Goal: Use online tool/utility: Utilize a website feature to perform a specific function

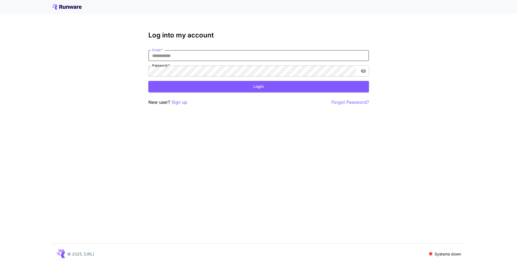
type input "**********"
click at [249, 88] on button "Login" at bounding box center [258, 86] width 220 height 11
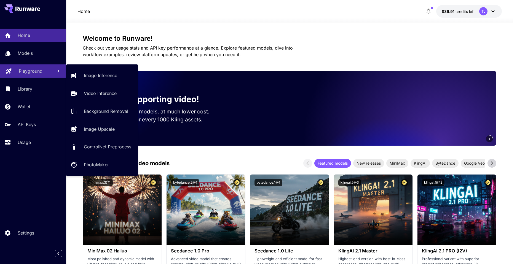
click at [34, 72] on p "Playground" at bounding box center [31, 71] width 24 height 7
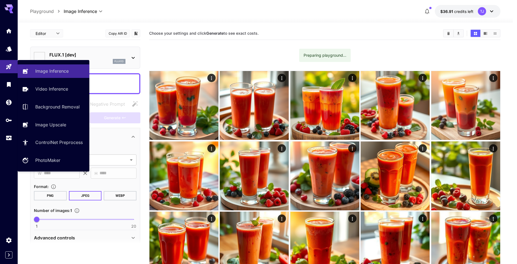
type input "**********"
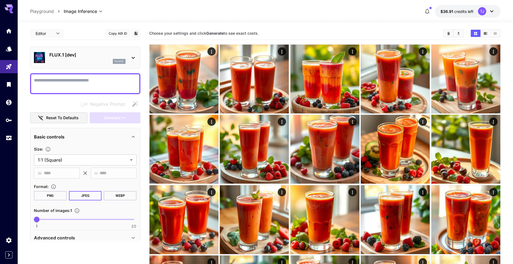
click at [131, 55] on icon at bounding box center [133, 58] width 7 height 7
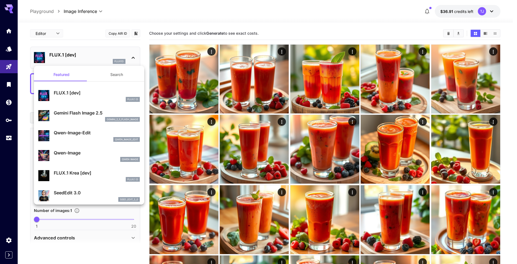
click at [131, 55] on div at bounding box center [258, 132] width 517 height 264
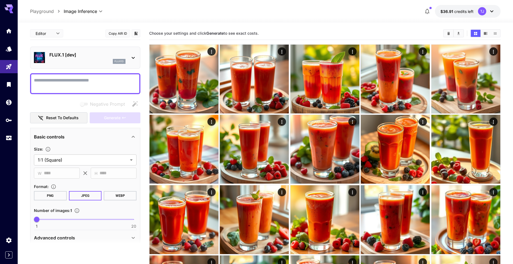
click at [88, 84] on textarea "Negative Prompt" at bounding box center [85, 83] width 103 height 13
paste textarea "**********"
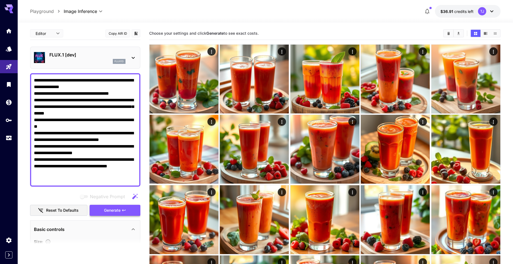
type textarea "**********"
click at [114, 213] on span "Generate" at bounding box center [112, 210] width 17 height 7
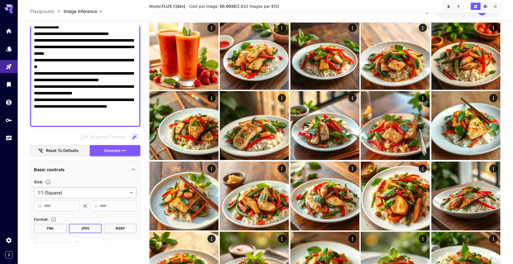
scroll to position [124, 0]
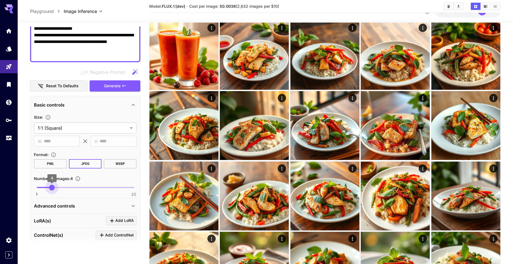
type input "*"
drag, startPoint x: 38, startPoint y: 186, endPoint x: 55, endPoint y: 186, distance: 17.1
click at [55, 186] on span "5" at bounding box center [57, 188] width 6 height 6
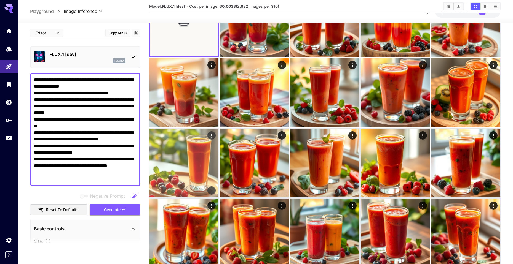
scroll to position [0, 0]
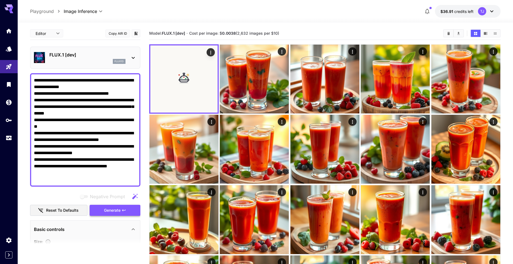
click at [103, 210] on button "Generate" at bounding box center [115, 210] width 51 height 11
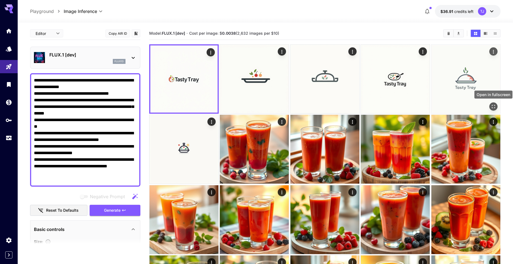
click at [492, 105] on icon "Open in fullscreen" at bounding box center [493, 107] width 6 height 6
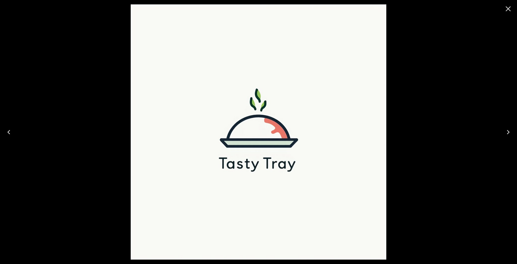
click at [512, 11] on icon "Close" at bounding box center [508, 8] width 9 height 9
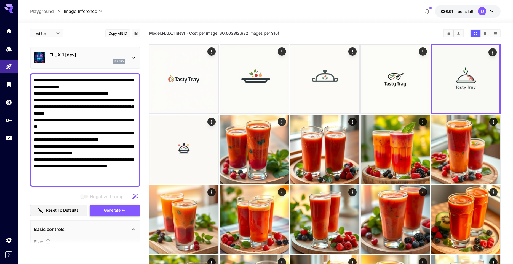
click at [106, 209] on span "Generate" at bounding box center [112, 210] width 17 height 7
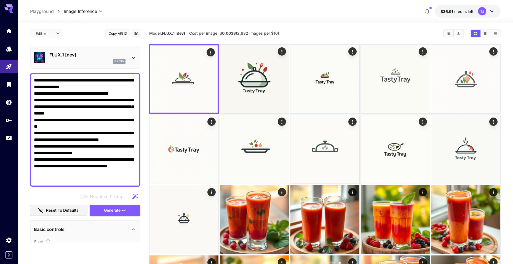
click at [89, 114] on textarea "**********" at bounding box center [85, 130] width 103 height 106
paste textarea "**********"
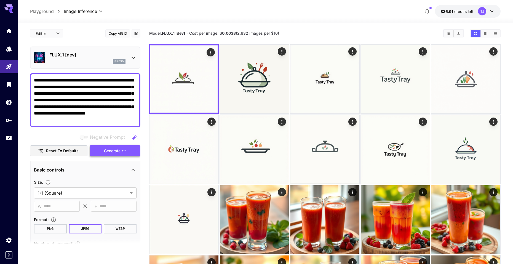
click at [109, 152] on span "Generate" at bounding box center [112, 151] width 17 height 7
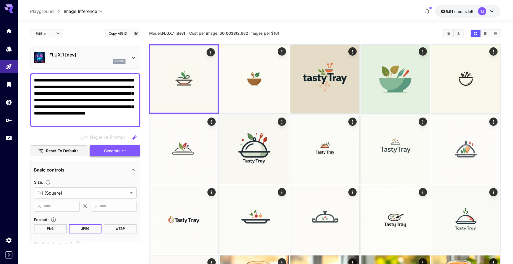
click at [112, 149] on span "Generate" at bounding box center [112, 151] width 17 height 7
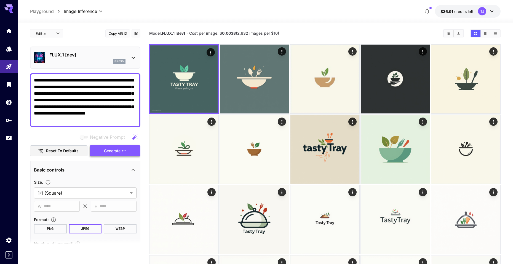
click at [111, 151] on span "Generate" at bounding box center [112, 151] width 17 height 7
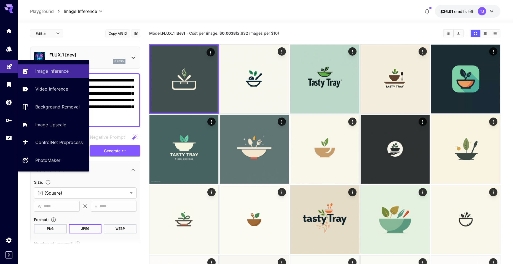
drag, startPoint x: 66, startPoint y: 85, endPoint x: 1, endPoint y: 63, distance: 67.9
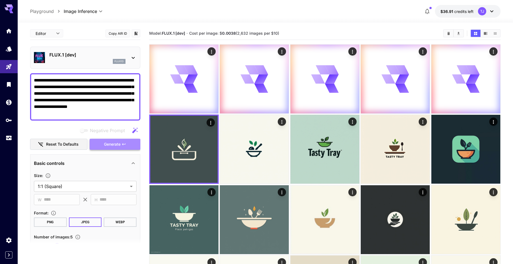
click at [106, 142] on span "Generate" at bounding box center [112, 144] width 17 height 7
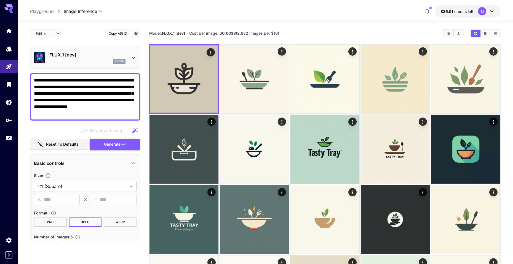
click at [126, 142] on icon "button" at bounding box center [124, 144] width 4 height 4
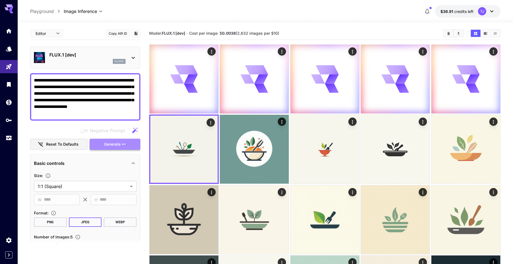
click at [124, 144] on icon "button" at bounding box center [124, 144] width 4 height 4
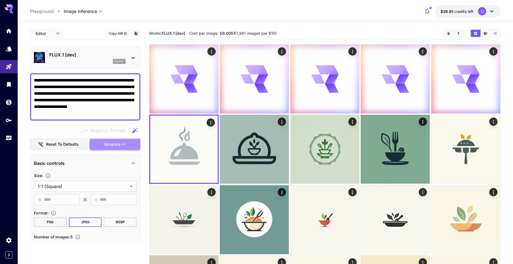
click at [123, 144] on icon "button" at bounding box center [123, 144] width 3 height 2
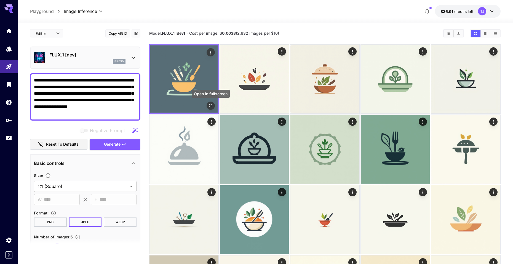
click at [209, 105] on icon "Open in fullscreen" at bounding box center [210, 105] width 3 height 3
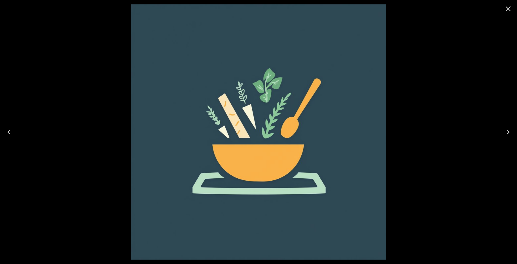
click at [508, 9] on icon "Close" at bounding box center [507, 8] width 5 height 5
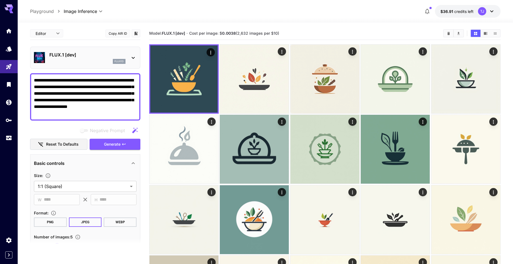
click at [115, 98] on textarea "**********" at bounding box center [85, 97] width 103 height 40
paste textarea "**********"
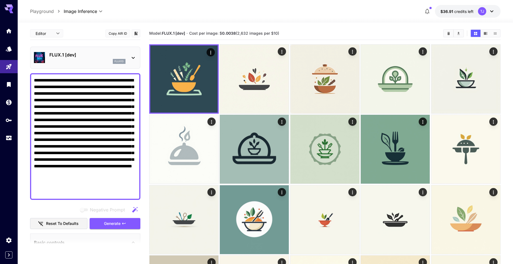
paste textarea
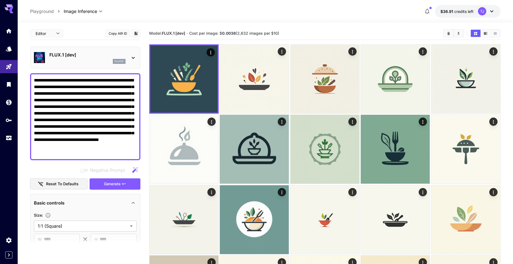
click at [114, 190] on div "**********" at bounding box center [85, 221] width 110 height 389
click at [114, 186] on span "Generate" at bounding box center [112, 184] width 17 height 7
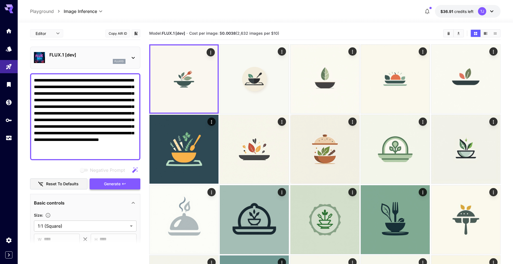
click at [114, 182] on span "Generate" at bounding box center [112, 184] width 17 height 7
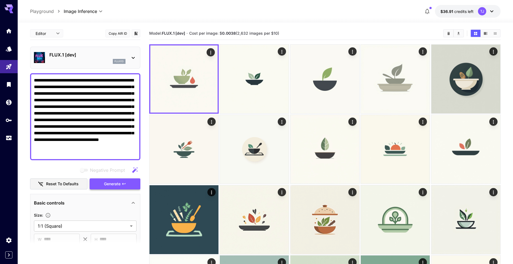
click at [111, 183] on span "Generate" at bounding box center [112, 184] width 17 height 7
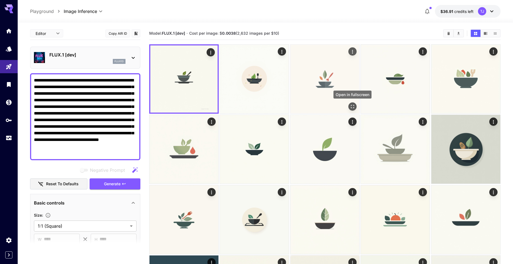
click at [353, 105] on icon "Open in fullscreen" at bounding box center [352, 106] width 3 height 3
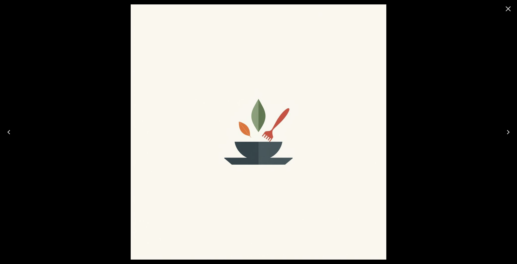
click at [505, 9] on icon "Close" at bounding box center [508, 8] width 9 height 9
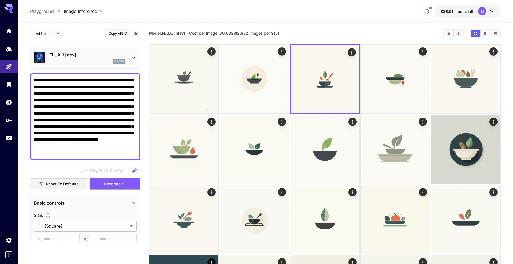
click at [77, 92] on textarea "**********" at bounding box center [85, 116] width 103 height 79
drag, startPoint x: 57, startPoint y: 79, endPoint x: 14, endPoint y: 75, distance: 43.8
click at [112, 185] on span "Generate" at bounding box center [112, 184] width 17 height 7
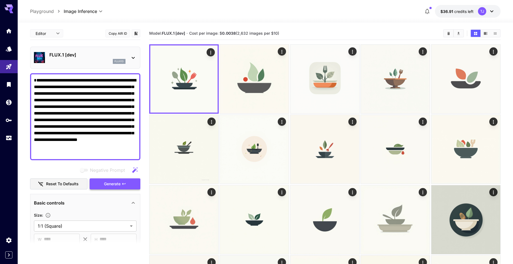
click at [112, 186] on span "Generate" at bounding box center [112, 184] width 17 height 7
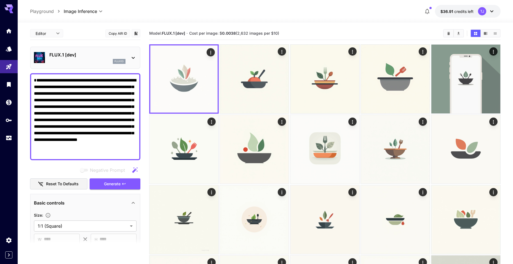
click at [60, 90] on textarea "**********" at bounding box center [85, 116] width 103 height 79
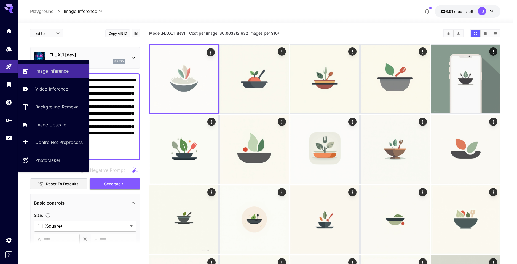
drag, startPoint x: 68, startPoint y: 93, endPoint x: 28, endPoint y: 61, distance: 51.1
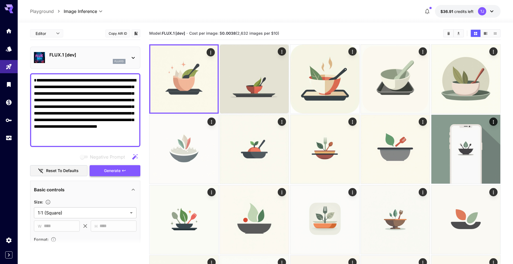
type textarea "**********"
click at [125, 171] on icon "button" at bounding box center [124, 171] width 4 height 4
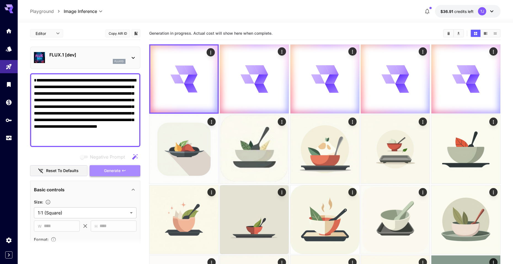
click at [125, 171] on icon "button" at bounding box center [124, 171] width 4 height 4
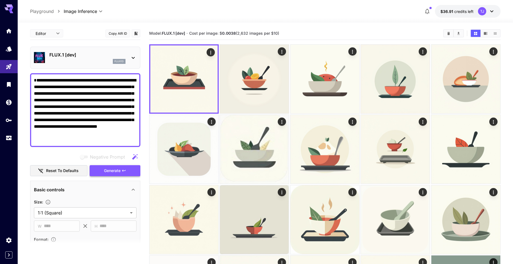
click at [125, 171] on icon "button" at bounding box center [124, 171] width 4 height 4
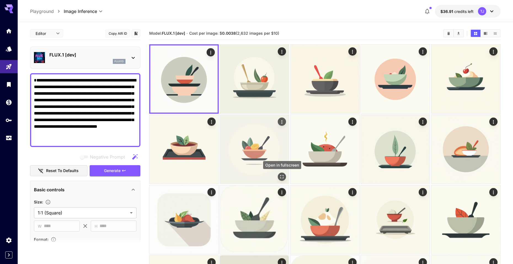
click at [282, 176] on icon "Open in fullscreen" at bounding box center [282, 177] width 6 height 6
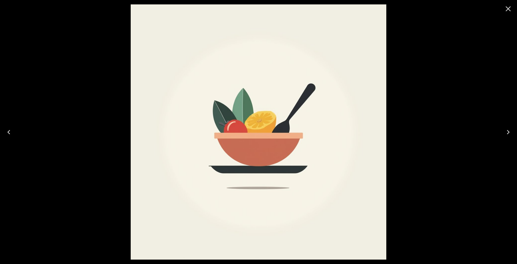
click at [506, 8] on icon "Close" at bounding box center [508, 8] width 9 height 9
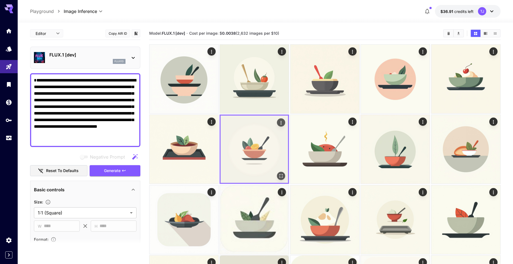
click at [281, 122] on icon "Actions" at bounding box center [281, 123] width 6 height 6
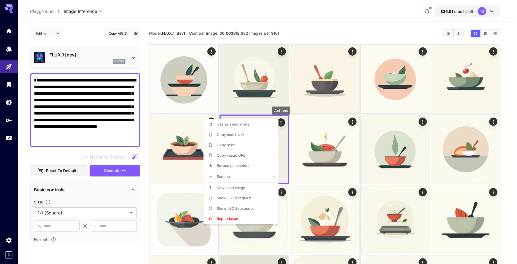
click at [237, 127] on p "Use as seed image" at bounding box center [233, 125] width 33 height 6
type input "**********"
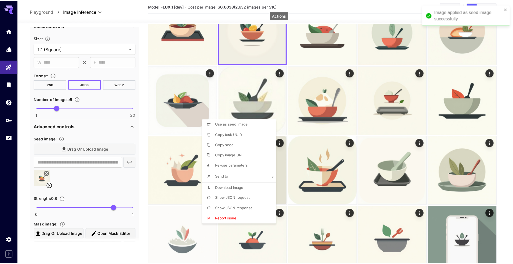
scroll to position [164, 0]
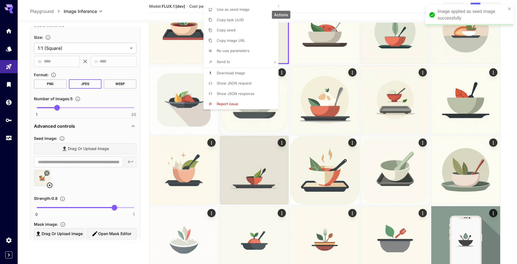
click at [141, 144] on div at bounding box center [258, 132] width 517 height 264
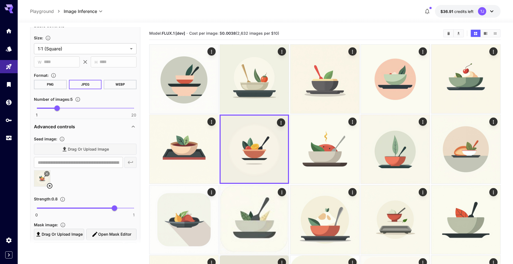
scroll to position [15, 0]
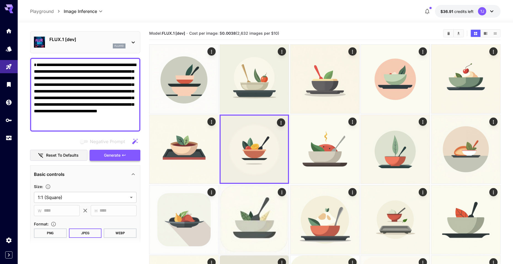
click at [115, 154] on span "Generate" at bounding box center [112, 155] width 17 height 7
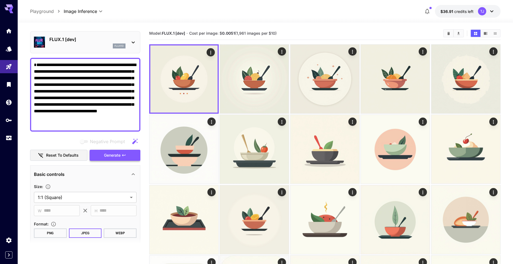
click at [115, 155] on span "Generate" at bounding box center [112, 155] width 17 height 7
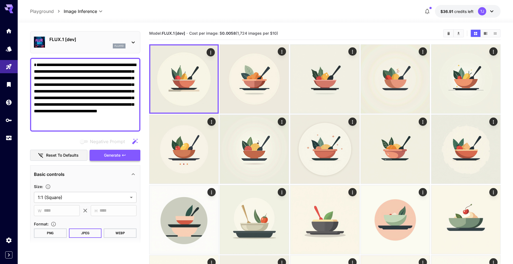
click at [125, 155] on icon "button" at bounding box center [123, 155] width 3 height 2
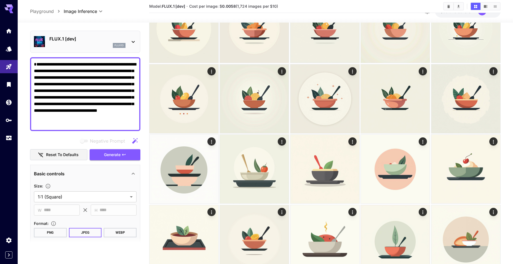
scroll to position [159, 0]
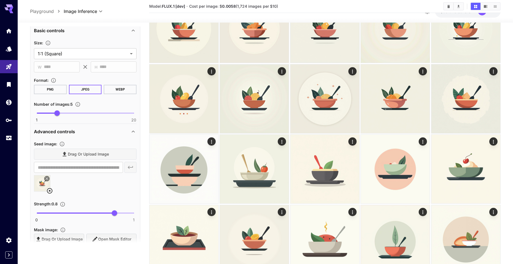
click at [50, 190] on icon at bounding box center [49, 191] width 7 height 7
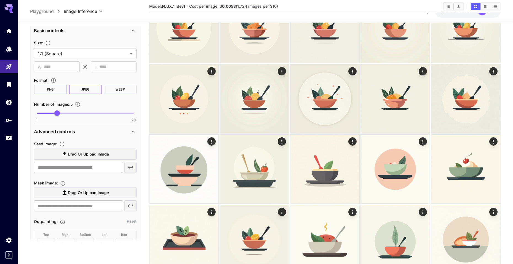
scroll to position [0, 0]
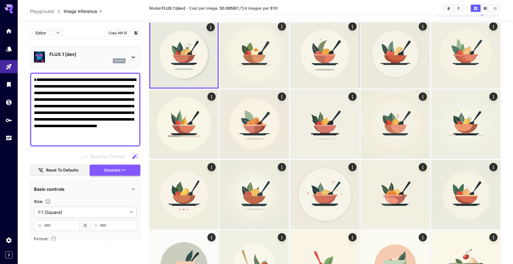
click at [118, 174] on button "Generate" at bounding box center [115, 170] width 51 height 11
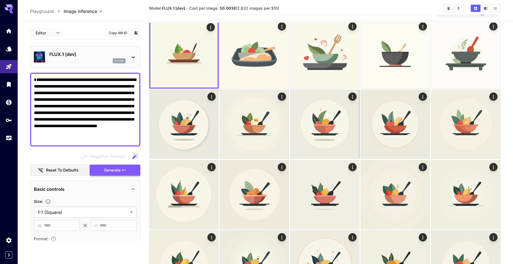
click at [118, 174] on button "Generate" at bounding box center [115, 170] width 51 height 11
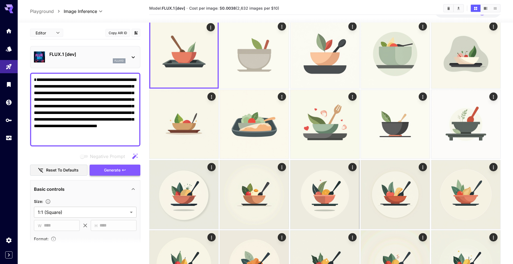
click at [118, 174] on button "Generate" at bounding box center [115, 170] width 51 height 11
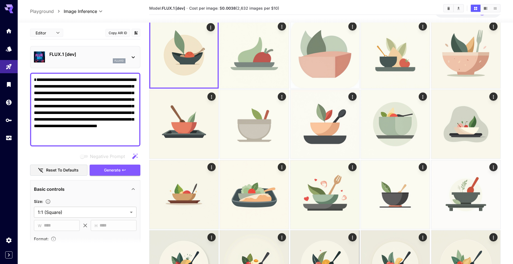
click at [104, 117] on textarea "**********" at bounding box center [85, 110] width 103 height 66
click at [115, 168] on span "Generate" at bounding box center [112, 170] width 17 height 7
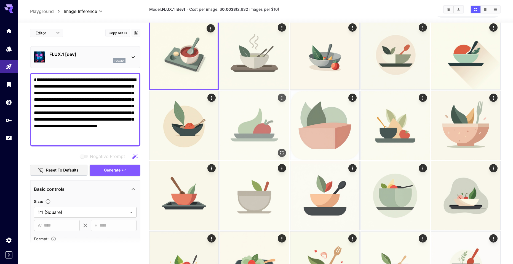
scroll to position [19, 0]
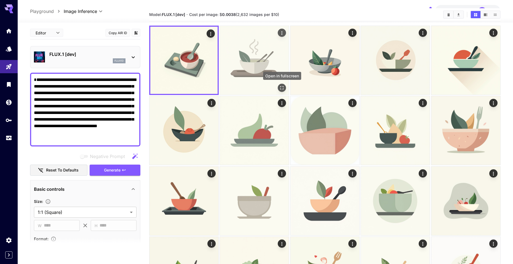
click at [283, 87] on icon "Open in fullscreen" at bounding box center [281, 87] width 3 height 3
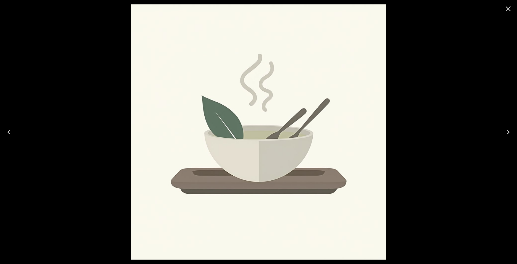
click at [509, 8] on icon "Close" at bounding box center [507, 8] width 5 height 5
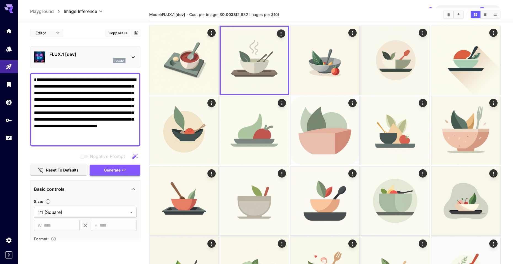
click at [119, 172] on span "Generate" at bounding box center [112, 170] width 17 height 7
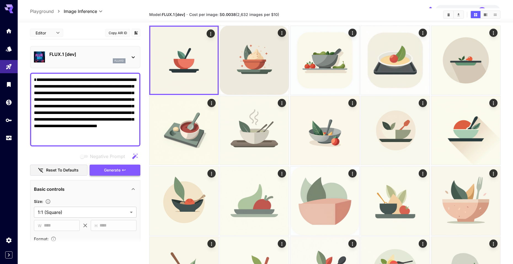
click at [119, 170] on span "Generate" at bounding box center [112, 170] width 17 height 7
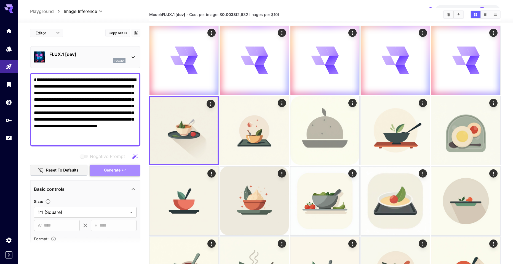
click at [120, 170] on span "Generate" at bounding box center [112, 170] width 17 height 7
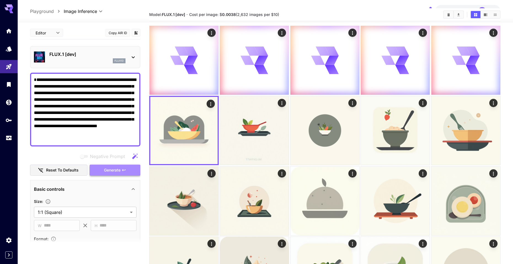
click at [128, 170] on button "Generate" at bounding box center [115, 170] width 51 height 11
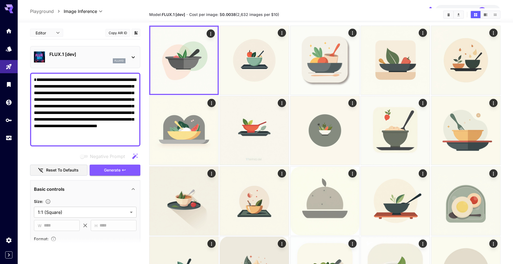
click at [130, 161] on div "Negative Prompt" at bounding box center [85, 156] width 110 height 11
click at [125, 167] on button "Generate" at bounding box center [115, 170] width 51 height 11
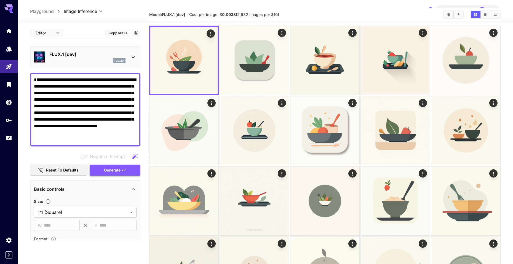
click at [132, 168] on button "Generate" at bounding box center [115, 170] width 51 height 11
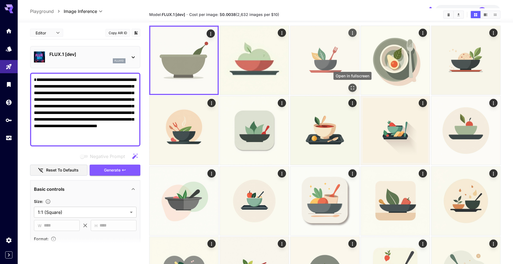
click at [354, 88] on icon "Open in fullscreen" at bounding box center [352, 88] width 6 height 6
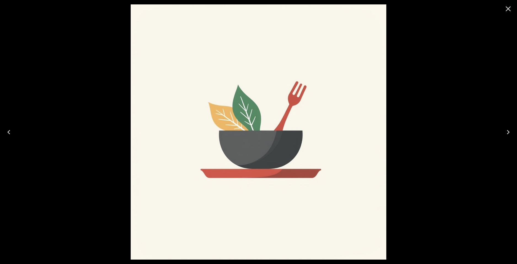
click at [507, 8] on icon "Close" at bounding box center [507, 8] width 5 height 5
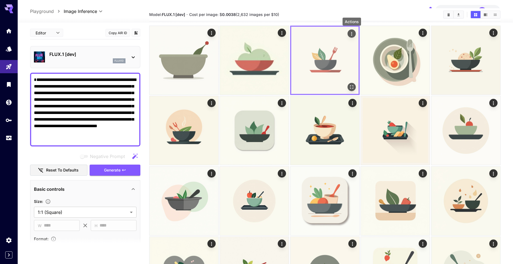
click at [351, 32] on icon "Actions" at bounding box center [352, 34] width 6 height 6
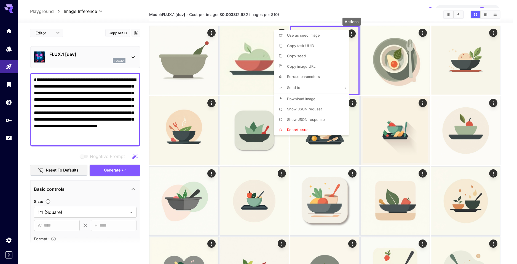
click at [308, 98] on span "Download Image" at bounding box center [301, 99] width 28 height 4
click at [179, 29] on div at bounding box center [258, 132] width 517 height 264
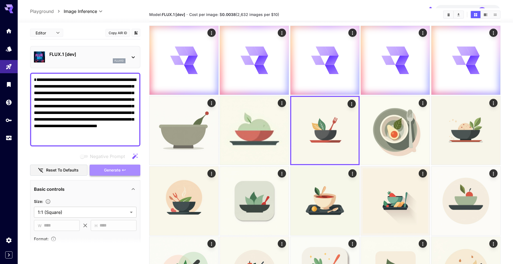
click at [110, 172] on span "Generate" at bounding box center [112, 170] width 17 height 7
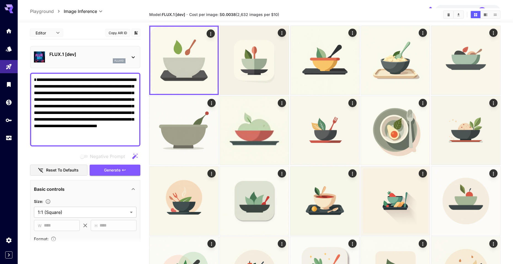
click at [97, 106] on textarea "**********" at bounding box center [85, 110] width 103 height 66
paste textarea "**********"
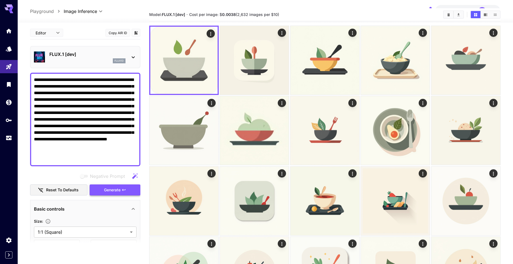
click at [115, 190] on span "Generate" at bounding box center [112, 190] width 17 height 7
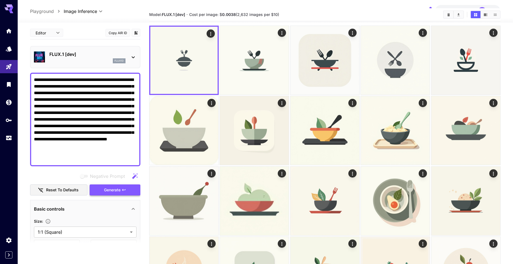
click at [115, 190] on span "Generate" at bounding box center [112, 190] width 17 height 7
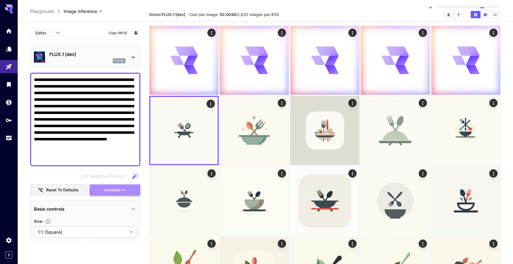
click at [119, 191] on span "Generate" at bounding box center [112, 190] width 17 height 7
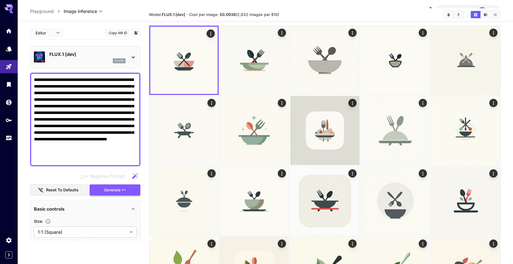
click at [119, 191] on span "Generate" at bounding box center [112, 190] width 17 height 7
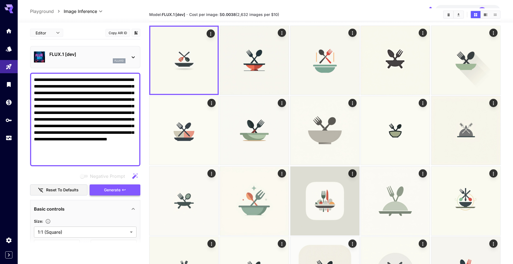
click at [119, 191] on span "Generate" at bounding box center [112, 190] width 17 height 7
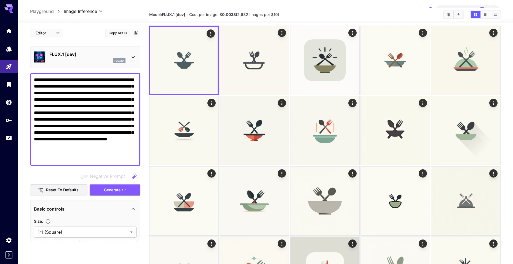
click at [106, 92] on textarea "**********" at bounding box center [85, 120] width 103 height 86
paste textarea
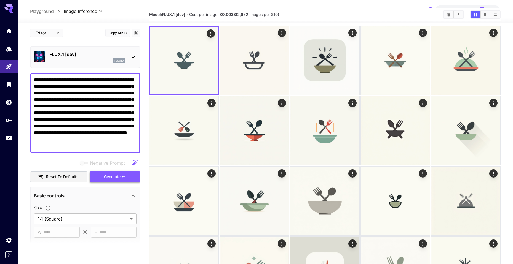
type textarea "**********"
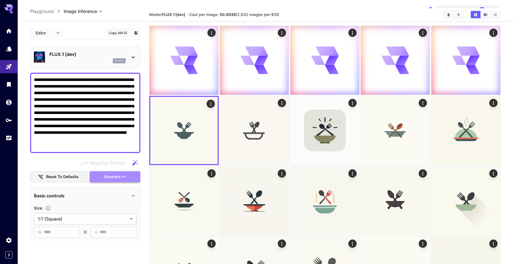
click at [129, 176] on button "Generate" at bounding box center [115, 176] width 51 height 11
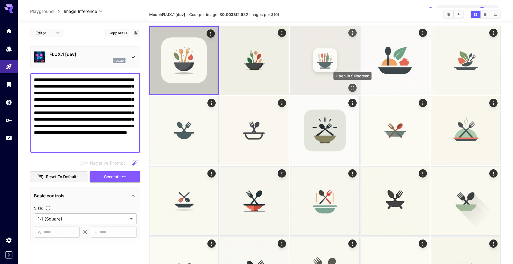
click at [351, 87] on icon "Open in fullscreen" at bounding box center [352, 87] width 3 height 3
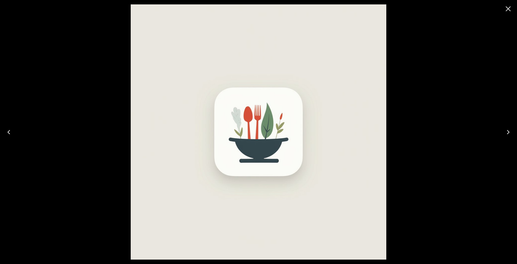
click at [507, 9] on icon "Close" at bounding box center [508, 8] width 9 height 9
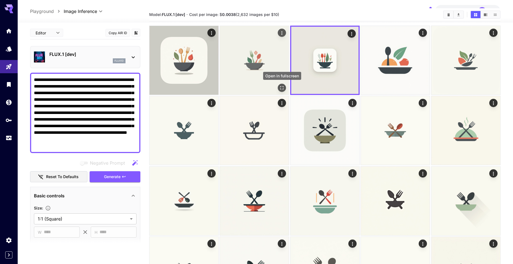
click at [281, 87] on icon "Open in fullscreen" at bounding box center [281, 87] width 3 height 3
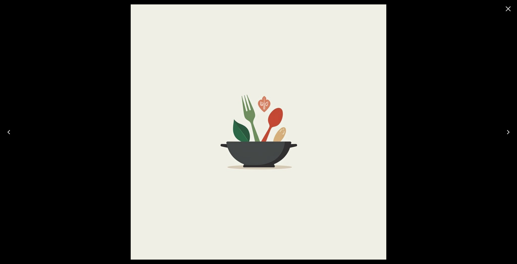
click at [505, 11] on icon "Close" at bounding box center [508, 8] width 9 height 9
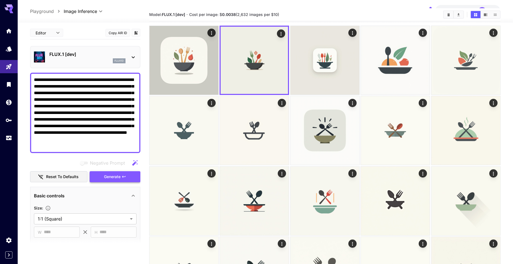
click at [125, 179] on icon "button" at bounding box center [124, 177] width 4 height 4
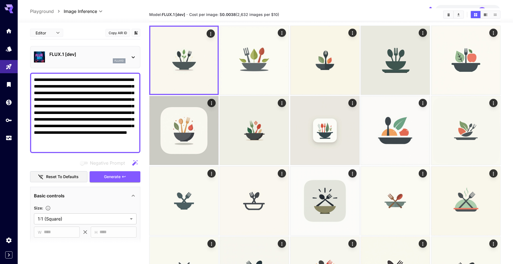
click at [79, 80] on textarea "**********" at bounding box center [85, 113] width 103 height 73
drag, startPoint x: 58, startPoint y: 79, endPoint x: 22, endPoint y: 79, distance: 36.1
drag, startPoint x: 45, startPoint y: 79, endPoint x: 155, endPoint y: 79, distance: 110.0
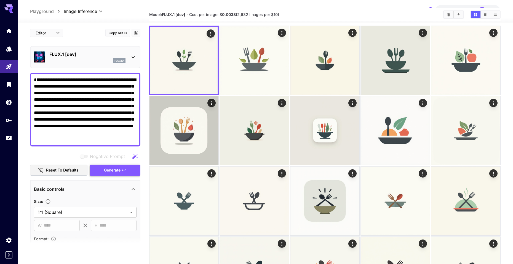
type textarea "**********"
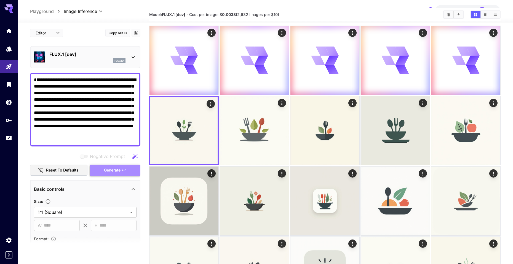
click at [121, 169] on button "Generate" at bounding box center [115, 170] width 51 height 11
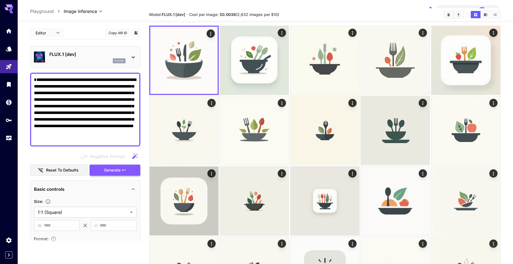
click at [115, 173] on span "Generate" at bounding box center [112, 170] width 17 height 7
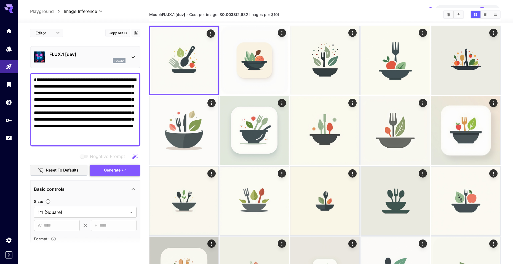
click at [113, 171] on span "Generate" at bounding box center [112, 170] width 17 height 7
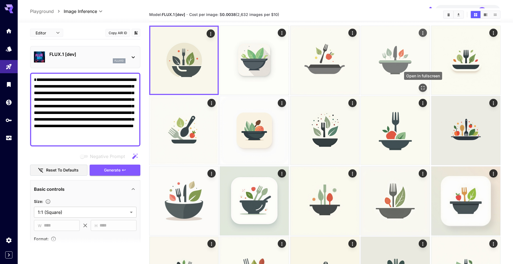
click at [424, 88] on icon "Open in fullscreen" at bounding box center [423, 88] width 6 height 6
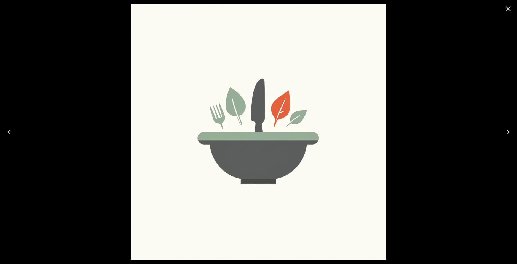
click at [508, 10] on icon "Close" at bounding box center [508, 8] width 9 height 9
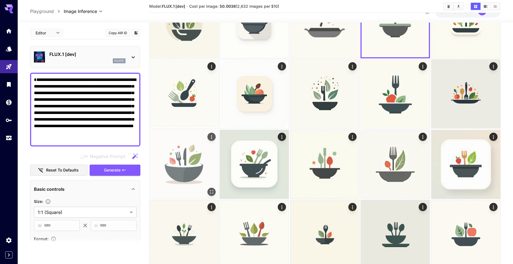
scroll to position [115, 0]
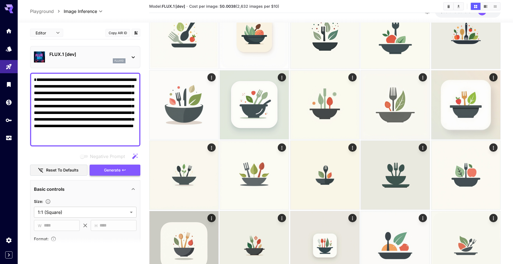
click at [121, 171] on button "Generate" at bounding box center [115, 170] width 51 height 11
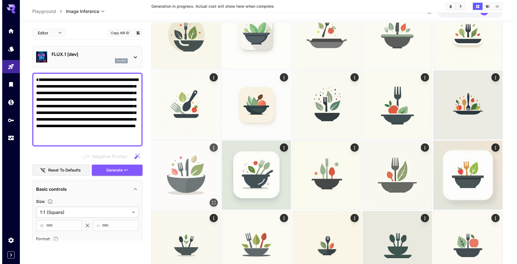
scroll to position [0, 0]
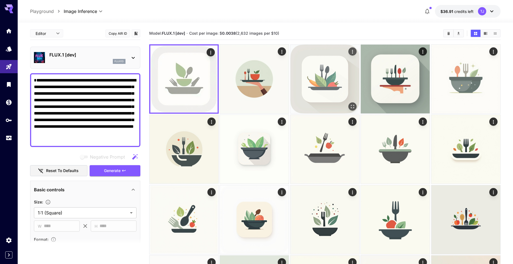
click at [350, 105] on icon "Open in fullscreen" at bounding box center [352, 107] width 6 height 6
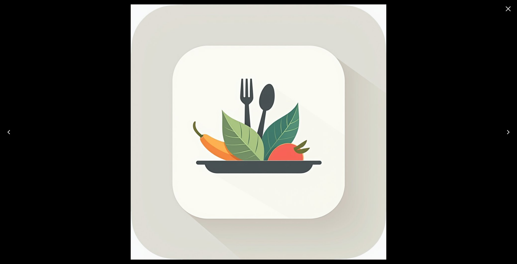
click at [509, 8] on icon "Close" at bounding box center [507, 8] width 5 height 5
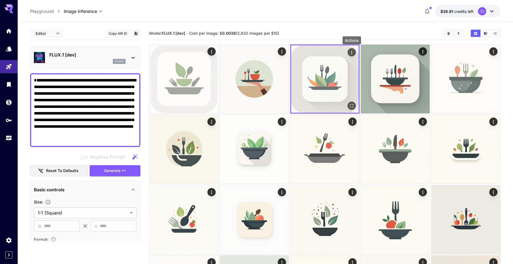
click at [351, 49] on div "Actions" at bounding box center [352, 52] width 6 height 7
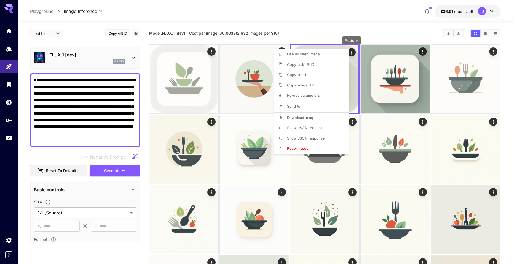
click at [301, 119] on span "Download Image" at bounding box center [301, 117] width 28 height 4
click at [317, 30] on div at bounding box center [258, 132] width 517 height 264
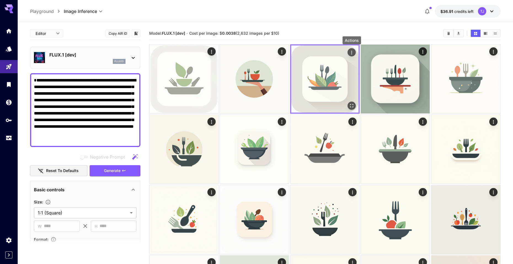
click at [354, 52] on icon "Actions" at bounding box center [352, 53] width 6 height 6
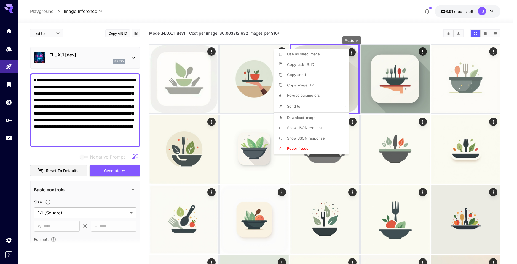
click at [297, 58] on li "Use as seed image" at bounding box center [313, 54] width 78 height 10
type input "**********"
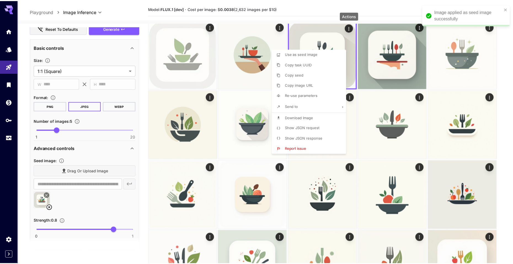
scroll to position [257, 0]
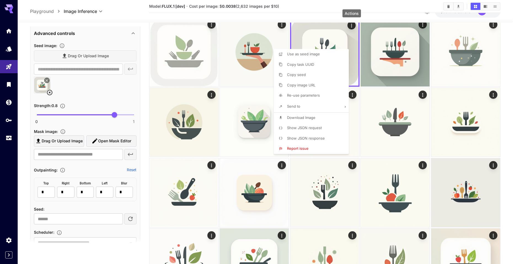
click at [141, 101] on div at bounding box center [258, 132] width 517 height 264
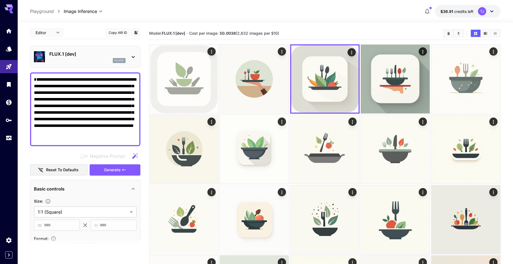
scroll to position [0, 0]
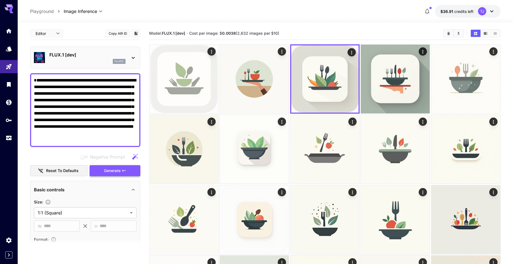
click at [115, 174] on span "Generate" at bounding box center [112, 171] width 17 height 7
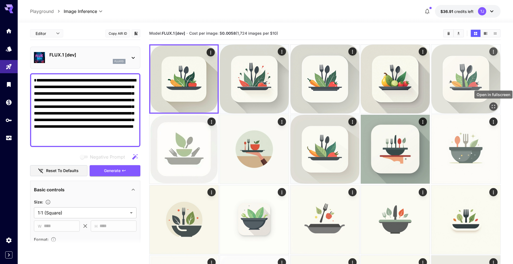
click at [492, 107] on icon "Open in fullscreen" at bounding box center [493, 107] width 6 height 6
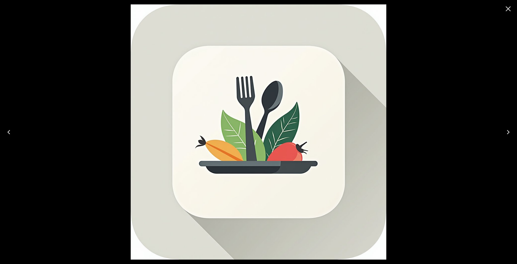
click at [507, 10] on icon "Close" at bounding box center [507, 8] width 5 height 5
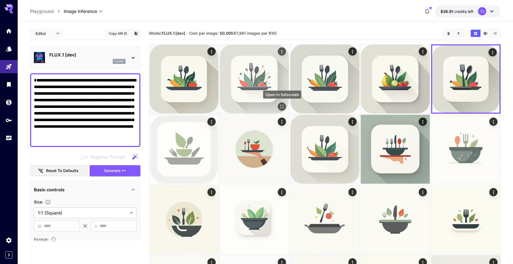
click at [283, 105] on icon "Open in fullscreen" at bounding box center [282, 107] width 6 height 6
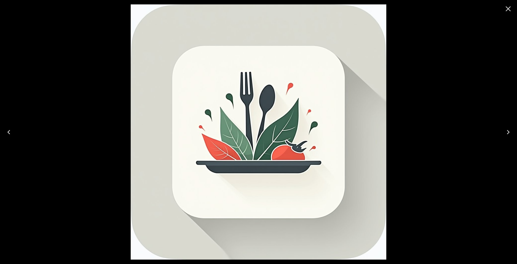
click at [509, 9] on icon "Close" at bounding box center [507, 8] width 5 height 5
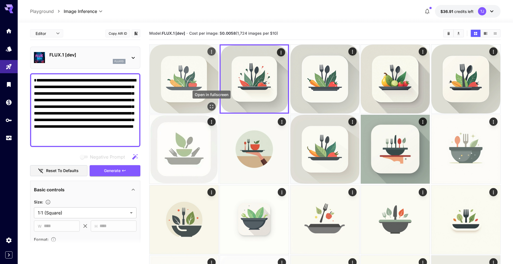
click at [213, 107] on icon "Open in fullscreen" at bounding box center [212, 107] width 6 height 6
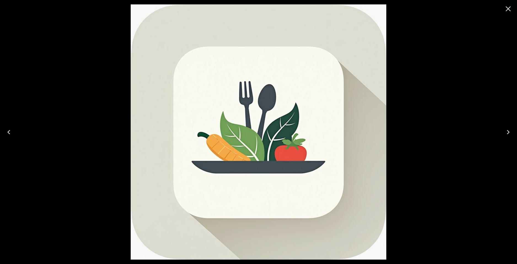
click at [509, 10] on icon "Close" at bounding box center [508, 8] width 9 height 9
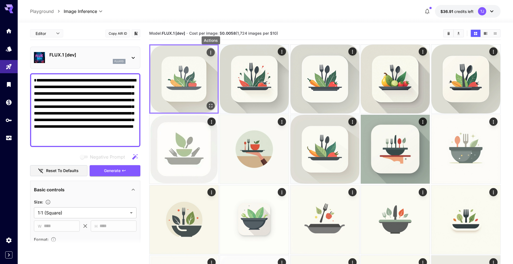
click at [212, 52] on icon "Actions" at bounding box center [211, 53] width 6 height 6
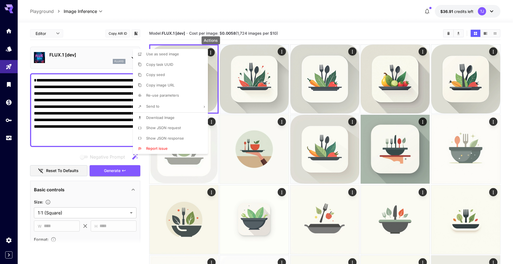
click at [163, 119] on span "Download Image" at bounding box center [160, 117] width 28 height 4
click at [111, 51] on div at bounding box center [258, 132] width 517 height 264
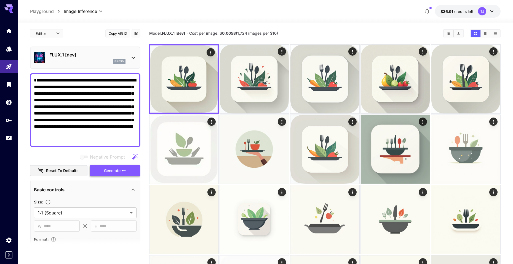
click at [118, 171] on span "Generate" at bounding box center [112, 171] width 17 height 7
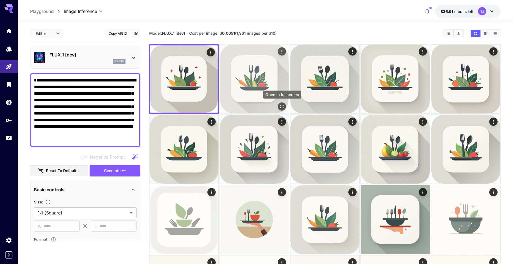
click at [281, 106] on icon "Open in fullscreen" at bounding box center [282, 107] width 6 height 6
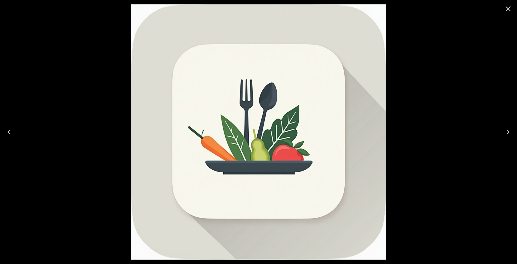
click at [506, 7] on icon "Close" at bounding box center [508, 8] width 9 height 9
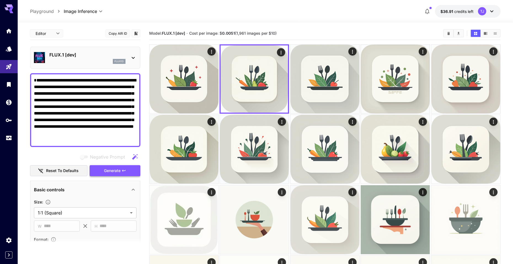
click at [110, 170] on span "Generate" at bounding box center [112, 171] width 17 height 7
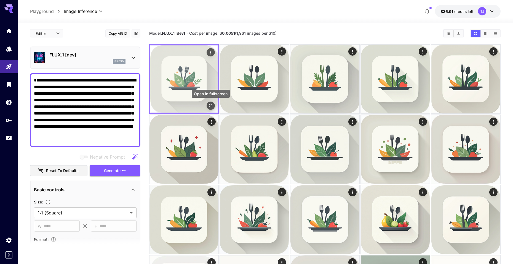
click at [211, 107] on icon "Open in fullscreen" at bounding box center [211, 106] width 6 height 6
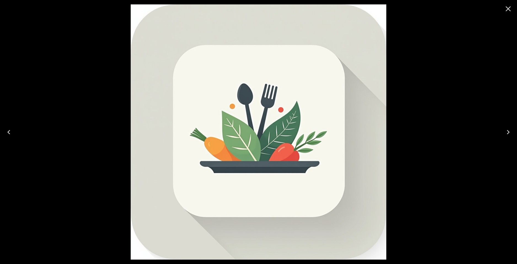
click at [510, 9] on icon "Close" at bounding box center [508, 8] width 9 height 9
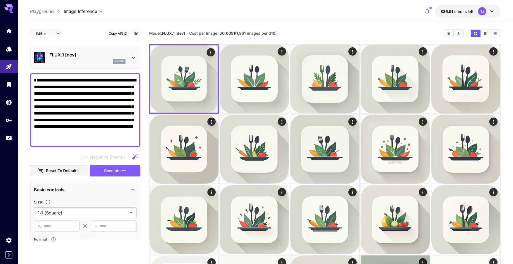
click at [73, 107] on textarea "**********" at bounding box center [85, 110] width 103 height 66
click at [77, 99] on textarea "**********" at bounding box center [85, 110] width 103 height 66
click at [103, 108] on textarea "**********" at bounding box center [85, 110] width 103 height 66
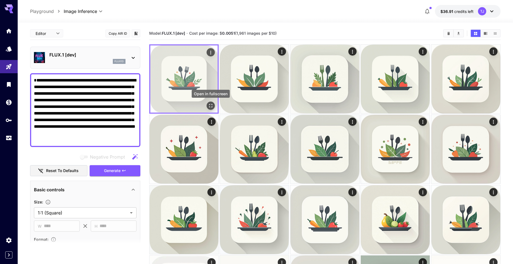
type textarea "**********"
click at [210, 106] on icon "Open in fullscreen" at bounding box center [211, 106] width 6 height 6
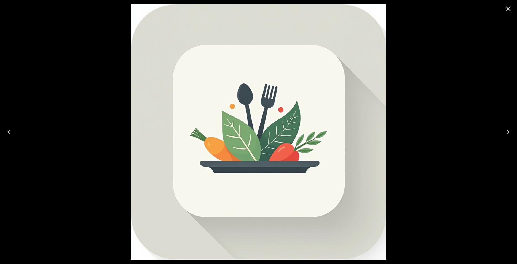
click at [509, 7] on icon "Close" at bounding box center [508, 8] width 9 height 9
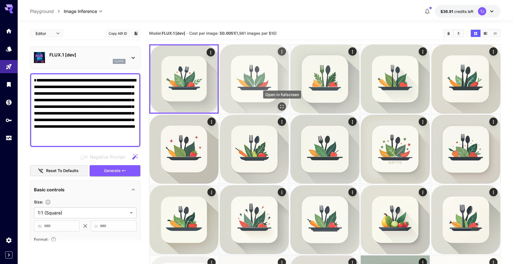
click at [279, 105] on icon "Open in fullscreen" at bounding box center [282, 107] width 6 height 6
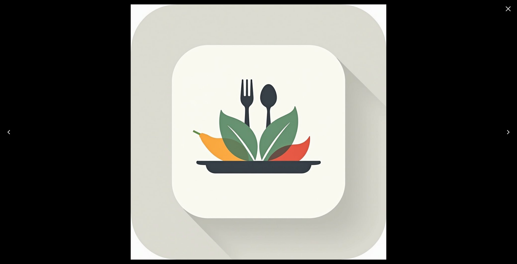
click at [511, 11] on icon "Close" at bounding box center [508, 8] width 9 height 9
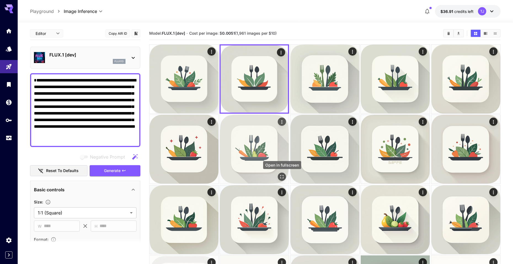
click at [281, 177] on icon "Open in fullscreen" at bounding box center [281, 177] width 3 height 3
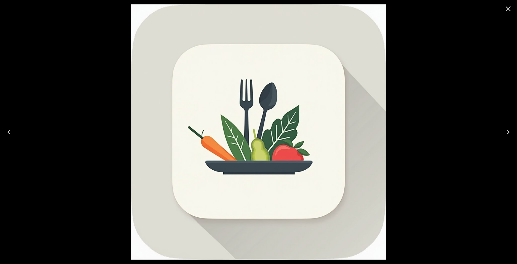
click at [507, 8] on icon "Close" at bounding box center [507, 8] width 5 height 5
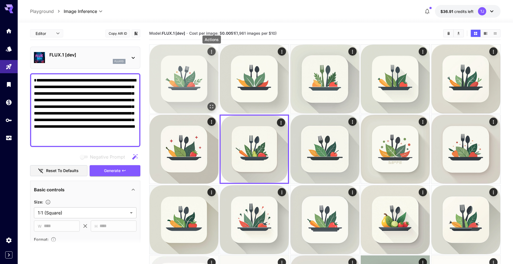
click at [208, 52] on button "Actions" at bounding box center [211, 51] width 8 height 8
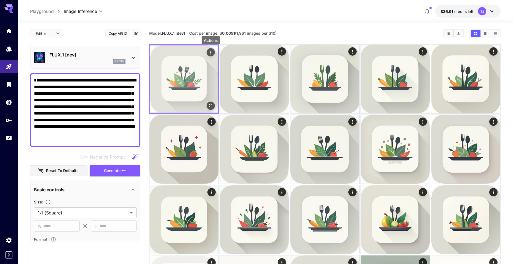
click at [210, 52] on icon "Actions" at bounding box center [211, 53] width 6 height 6
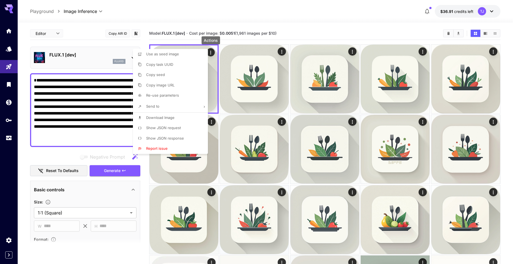
click at [165, 118] on span "Download Image" at bounding box center [160, 117] width 28 height 4
click at [93, 46] on div at bounding box center [258, 132] width 517 height 264
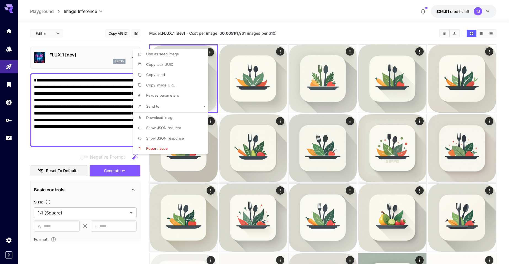
click at [114, 171] on div at bounding box center [256, 132] width 513 height 264
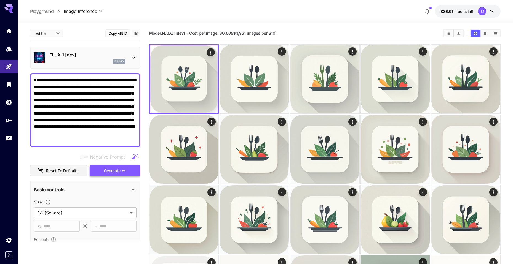
click at [116, 172] on span "Generate" at bounding box center [112, 171] width 17 height 7
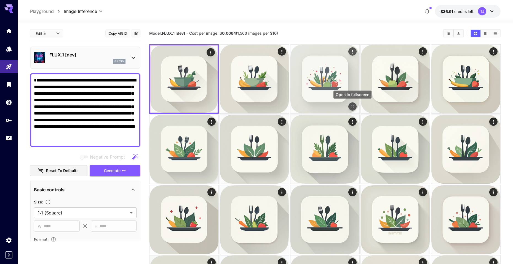
click at [353, 107] on icon "Open in fullscreen" at bounding box center [352, 107] width 6 height 6
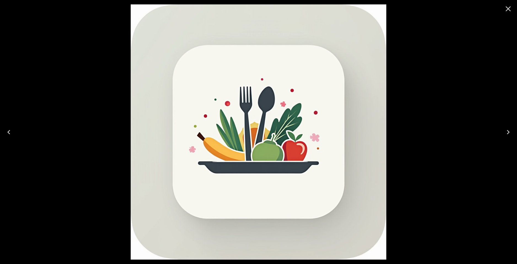
click at [507, 9] on icon "Close" at bounding box center [508, 8] width 9 height 9
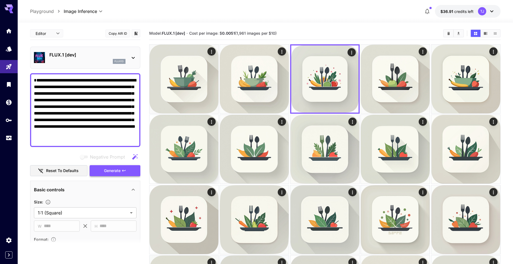
click at [114, 172] on span "Generate" at bounding box center [112, 171] width 17 height 7
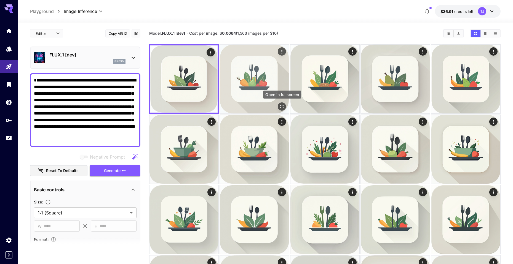
click at [282, 105] on icon "Open in fullscreen" at bounding box center [282, 107] width 6 height 6
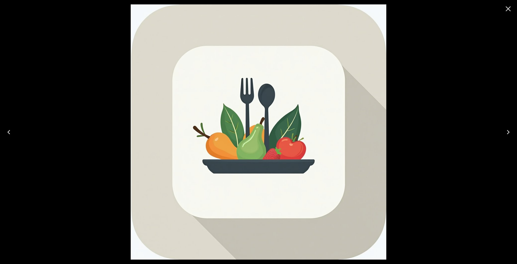
click at [509, 10] on icon "Close" at bounding box center [508, 8] width 9 height 9
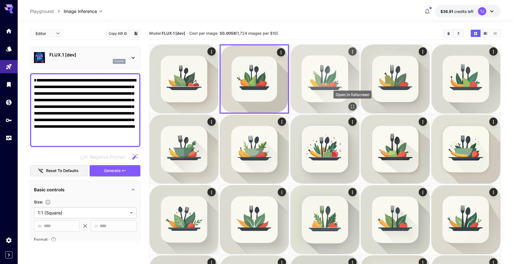
click at [352, 107] on icon "Open in fullscreen" at bounding box center [352, 107] width 6 height 6
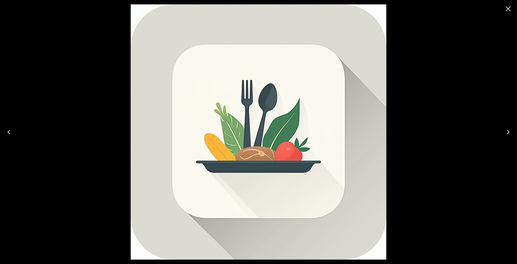
click at [507, 8] on icon "Close" at bounding box center [508, 8] width 9 height 9
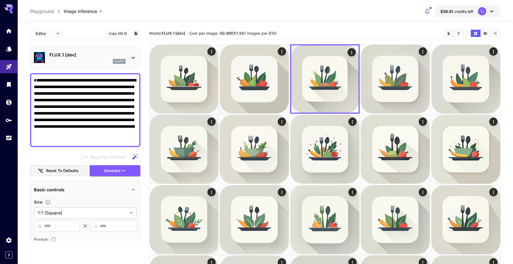
click at [74, 104] on textarea "**********" at bounding box center [85, 110] width 103 height 66
drag, startPoint x: 70, startPoint y: 100, endPoint x: 73, endPoint y: 100, distance: 3.3
click at [73, 100] on textarea "**********" at bounding box center [85, 110] width 103 height 66
type textarea "**********"
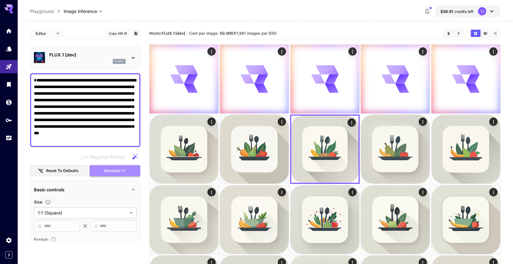
click at [109, 172] on span "Generate" at bounding box center [112, 171] width 17 height 7
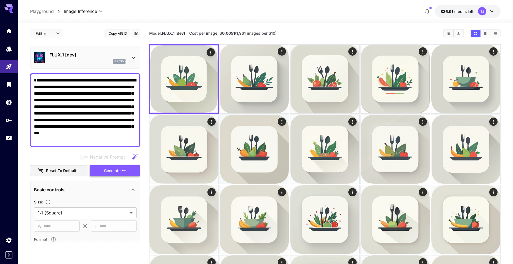
click at [120, 170] on span "Generate" at bounding box center [112, 171] width 17 height 7
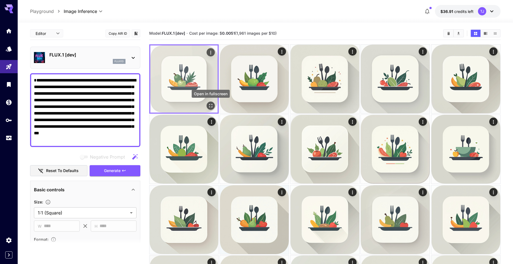
click at [210, 104] on icon "Open in fullscreen" at bounding box center [210, 105] width 3 height 3
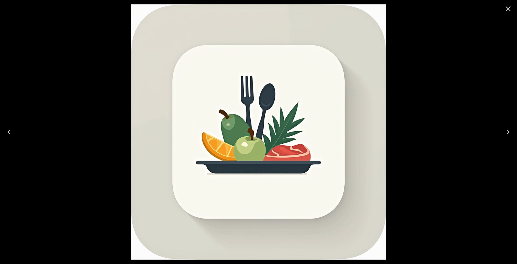
click at [507, 9] on icon "Close" at bounding box center [507, 8] width 5 height 5
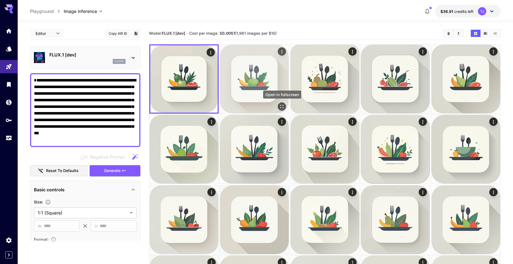
click at [279, 106] on icon "Open in fullscreen" at bounding box center [282, 107] width 6 height 6
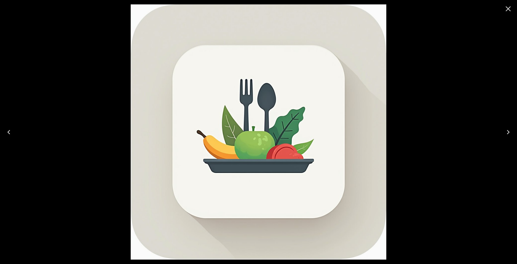
click at [505, 10] on icon "Close" at bounding box center [508, 8] width 9 height 9
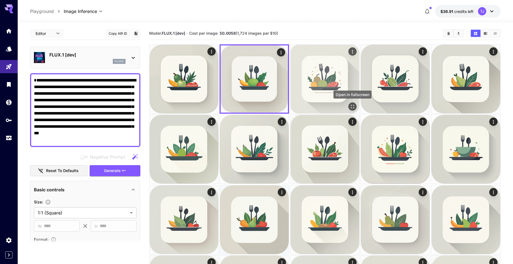
click at [350, 106] on icon "Open in fullscreen" at bounding box center [352, 107] width 6 height 6
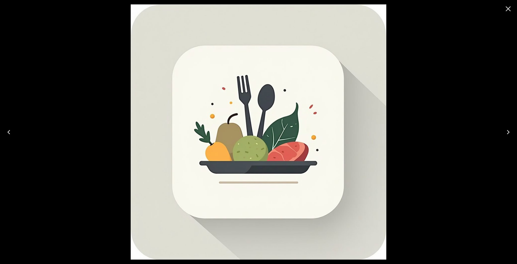
click at [507, 7] on icon "Close" at bounding box center [508, 8] width 9 height 9
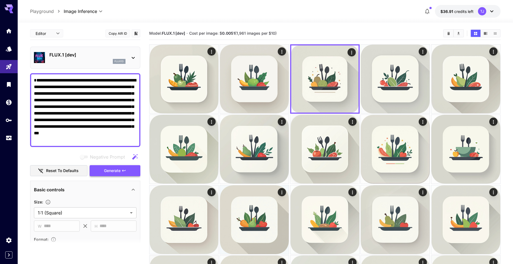
click at [121, 172] on button "Generate" at bounding box center [115, 170] width 51 height 11
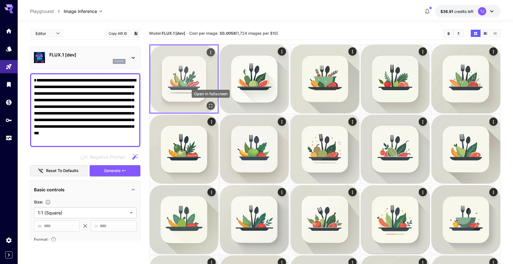
click at [209, 105] on icon "Open in fullscreen" at bounding box center [210, 105] width 3 height 3
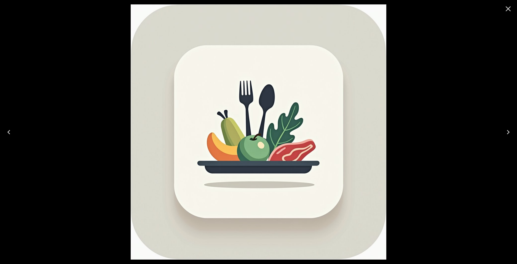
click at [508, 9] on icon "Close" at bounding box center [507, 8] width 5 height 5
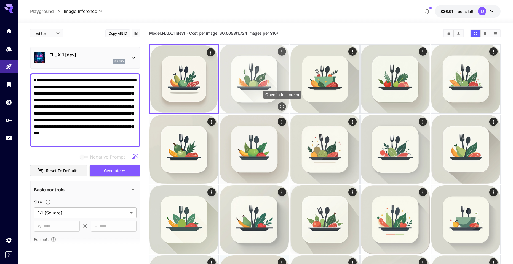
click at [283, 106] on icon "Open in fullscreen" at bounding box center [281, 106] width 3 height 3
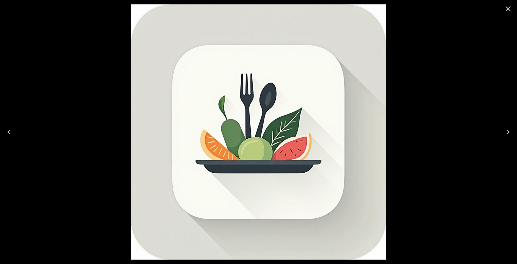
click at [507, 7] on icon "Close" at bounding box center [507, 8] width 5 height 5
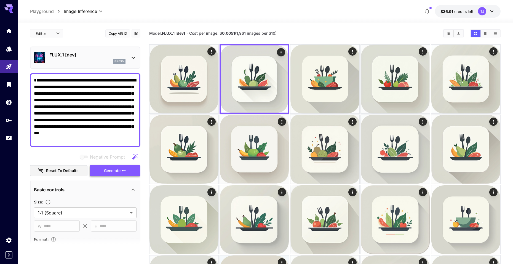
click at [114, 170] on span "Generate" at bounding box center [112, 171] width 17 height 7
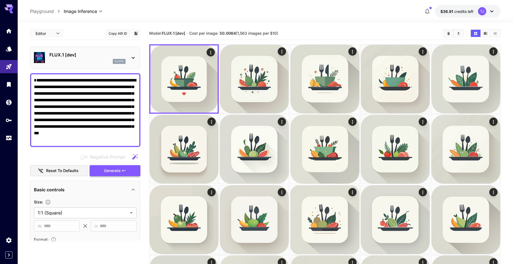
click at [115, 170] on span "Generate" at bounding box center [112, 171] width 17 height 7
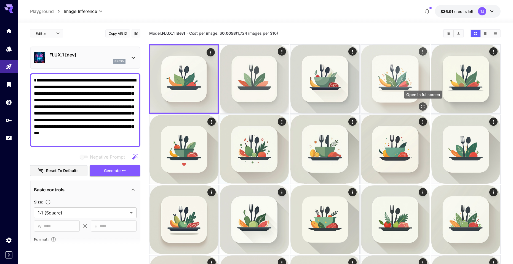
click at [424, 105] on icon "Open in fullscreen" at bounding box center [422, 106] width 3 height 3
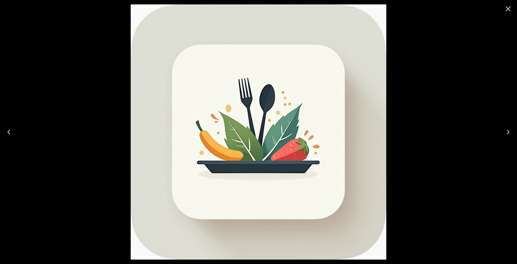
click at [505, 8] on icon "Close" at bounding box center [508, 8] width 9 height 9
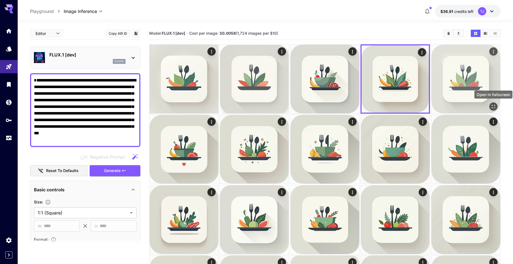
click at [491, 106] on icon "Open in fullscreen" at bounding box center [493, 107] width 6 height 6
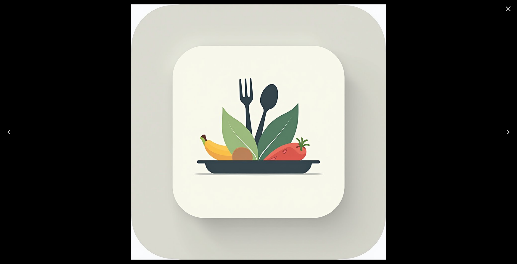
click at [509, 9] on icon "Close" at bounding box center [508, 8] width 9 height 9
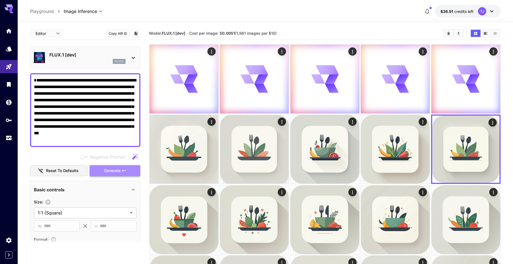
click at [120, 169] on span "Generate" at bounding box center [112, 171] width 17 height 7
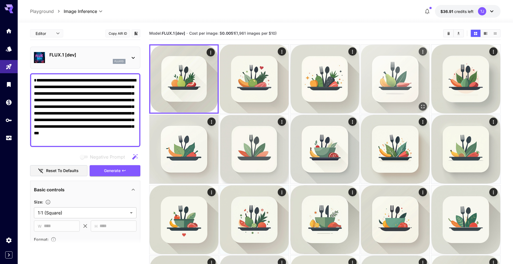
click at [421, 106] on icon "Open in fullscreen" at bounding box center [422, 106] width 3 height 3
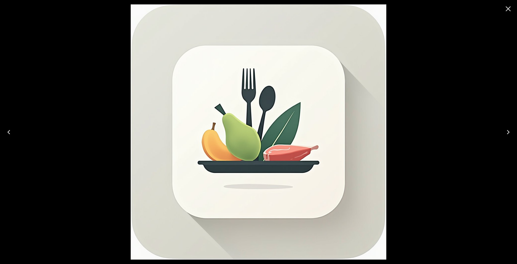
click at [507, 7] on icon "Close" at bounding box center [507, 8] width 5 height 5
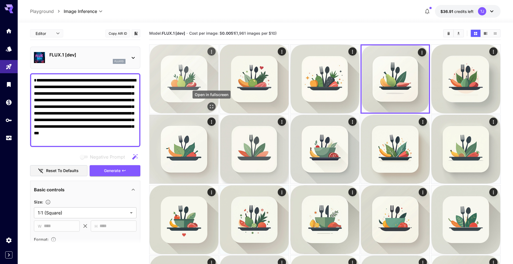
click at [209, 106] on icon "Open in fullscreen" at bounding box center [212, 107] width 6 height 6
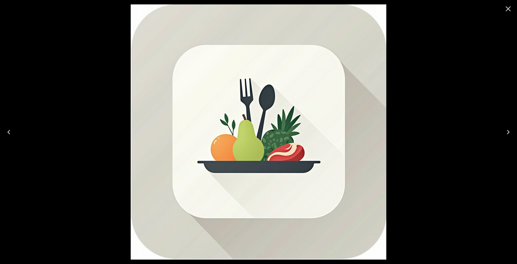
click at [507, 8] on icon "Close" at bounding box center [507, 8] width 5 height 5
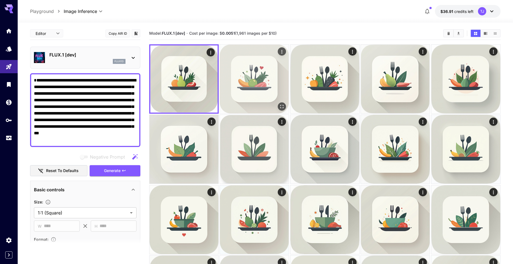
click at [280, 108] on icon "Open in fullscreen" at bounding box center [281, 106] width 3 height 3
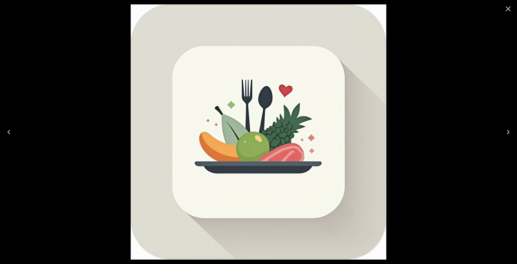
click at [506, 9] on icon "Close" at bounding box center [508, 8] width 9 height 9
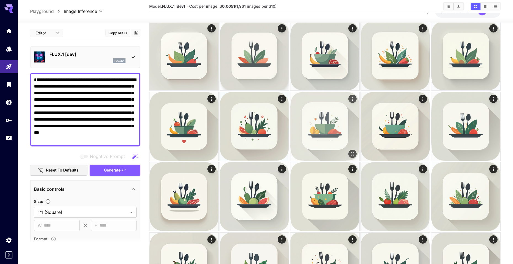
scroll to position [104, 0]
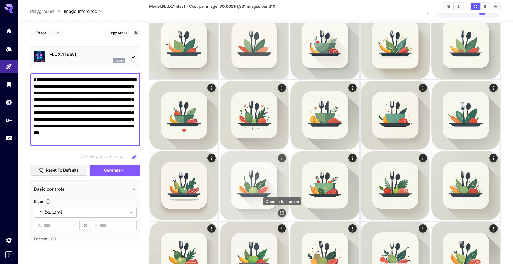
click at [280, 213] on icon "Open in fullscreen" at bounding box center [281, 213] width 3 height 3
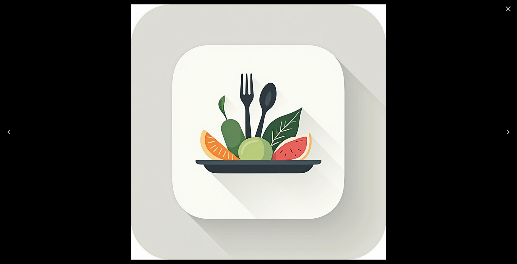
click at [505, 9] on icon "Close" at bounding box center [508, 8] width 9 height 9
